Goal: Find specific page/section: Find specific page/section

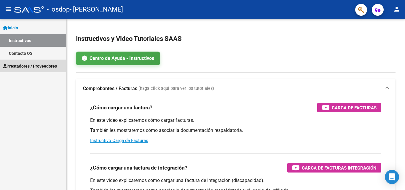
click at [23, 65] on span "Prestadores / Proveedores" at bounding box center [30, 66] width 54 height 7
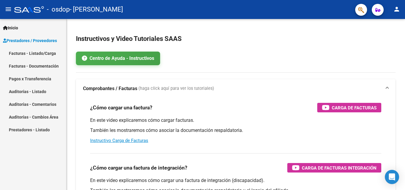
click at [23, 65] on link "Facturas - Documentación" at bounding box center [33, 66] width 66 height 13
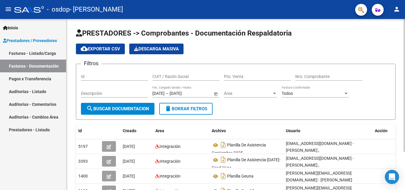
click at [404, 91] on div at bounding box center [403, 85] width 1 height 133
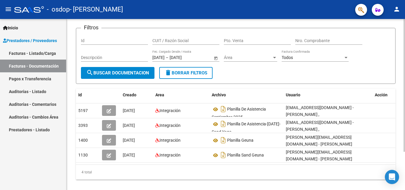
click at [399, 119] on div "PRESTADORES -> Comprobantes - Documentación Respaldatoria cloud_download Export…" at bounding box center [236, 90] width 340 height 215
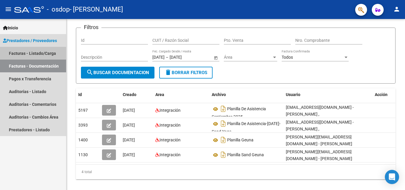
click at [33, 49] on link "Facturas - Listado/Carga" at bounding box center [33, 53] width 66 height 13
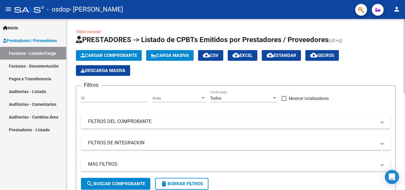
scroll to position [171, 0]
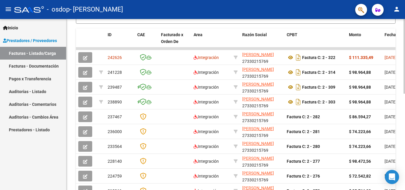
click at [404, 134] on div at bounding box center [403, 104] width 1 height 171
